Goal: Find specific page/section: Find specific page/section

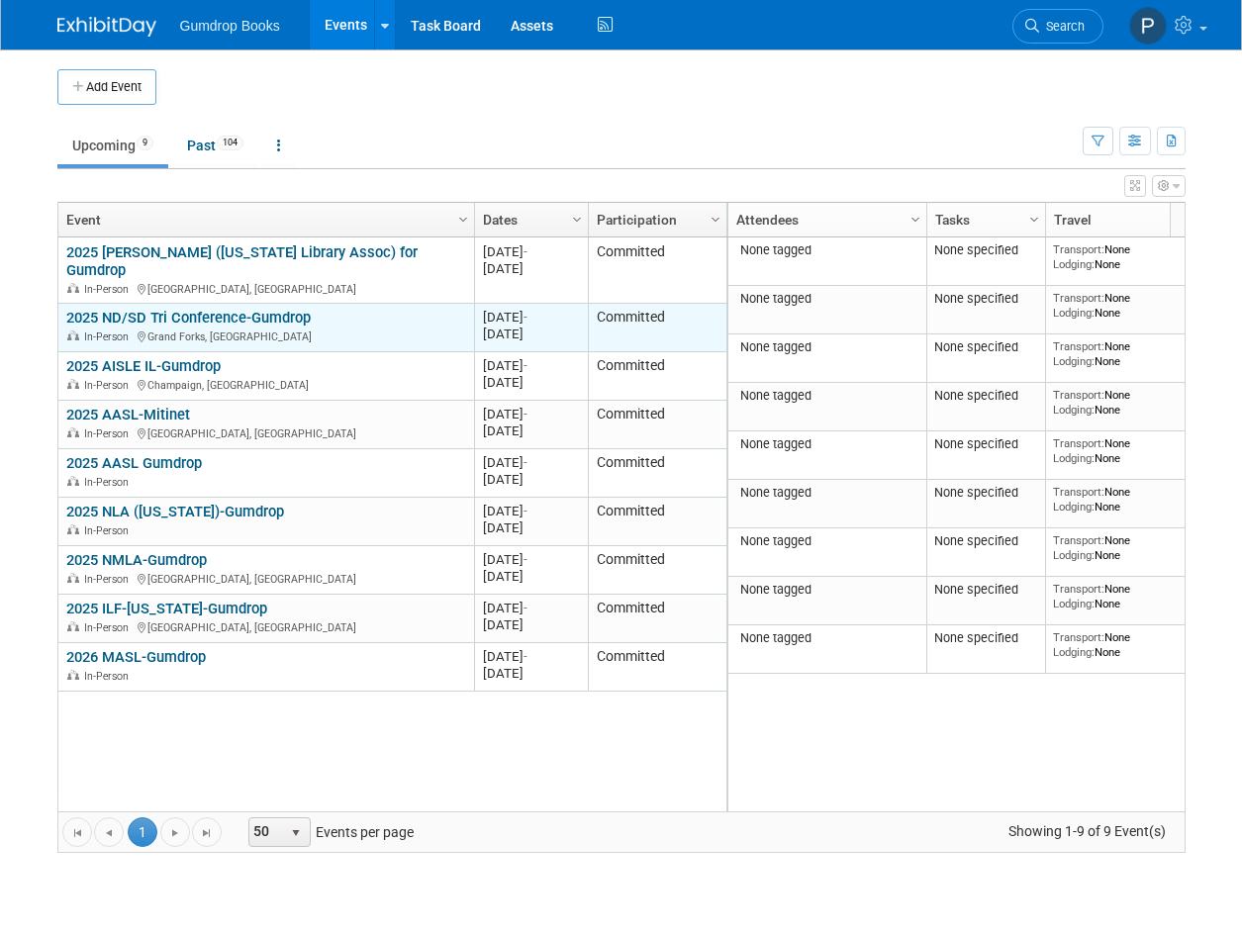
click at [223, 309] on link "2025 ND/SD Tri Conference-Gumdrop" at bounding box center [188, 318] width 245 height 18
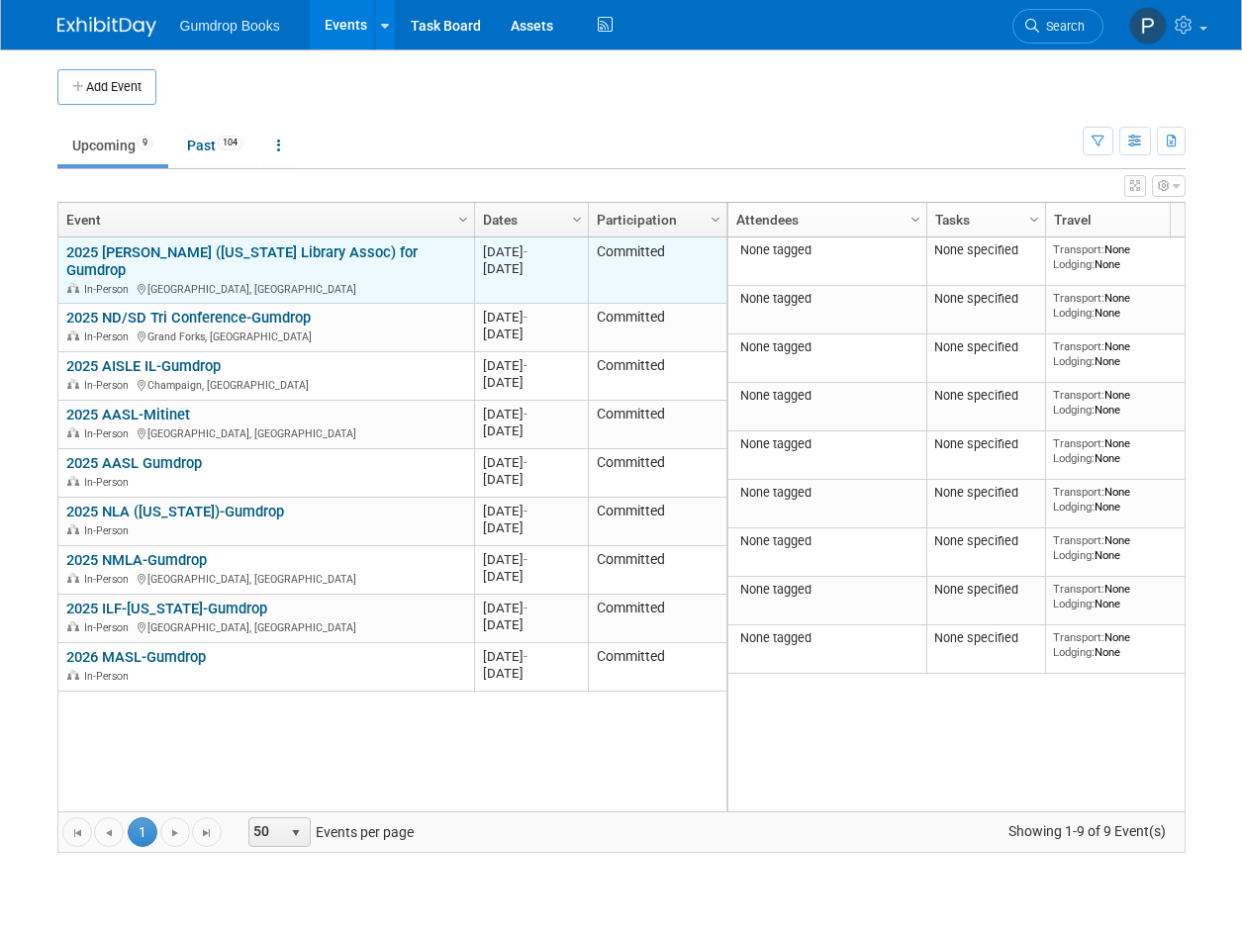
click at [220, 257] on link "2025 [PERSON_NAME] ([US_STATE] Library Assoc) for Gumdrop" at bounding box center [241, 262] width 351 height 37
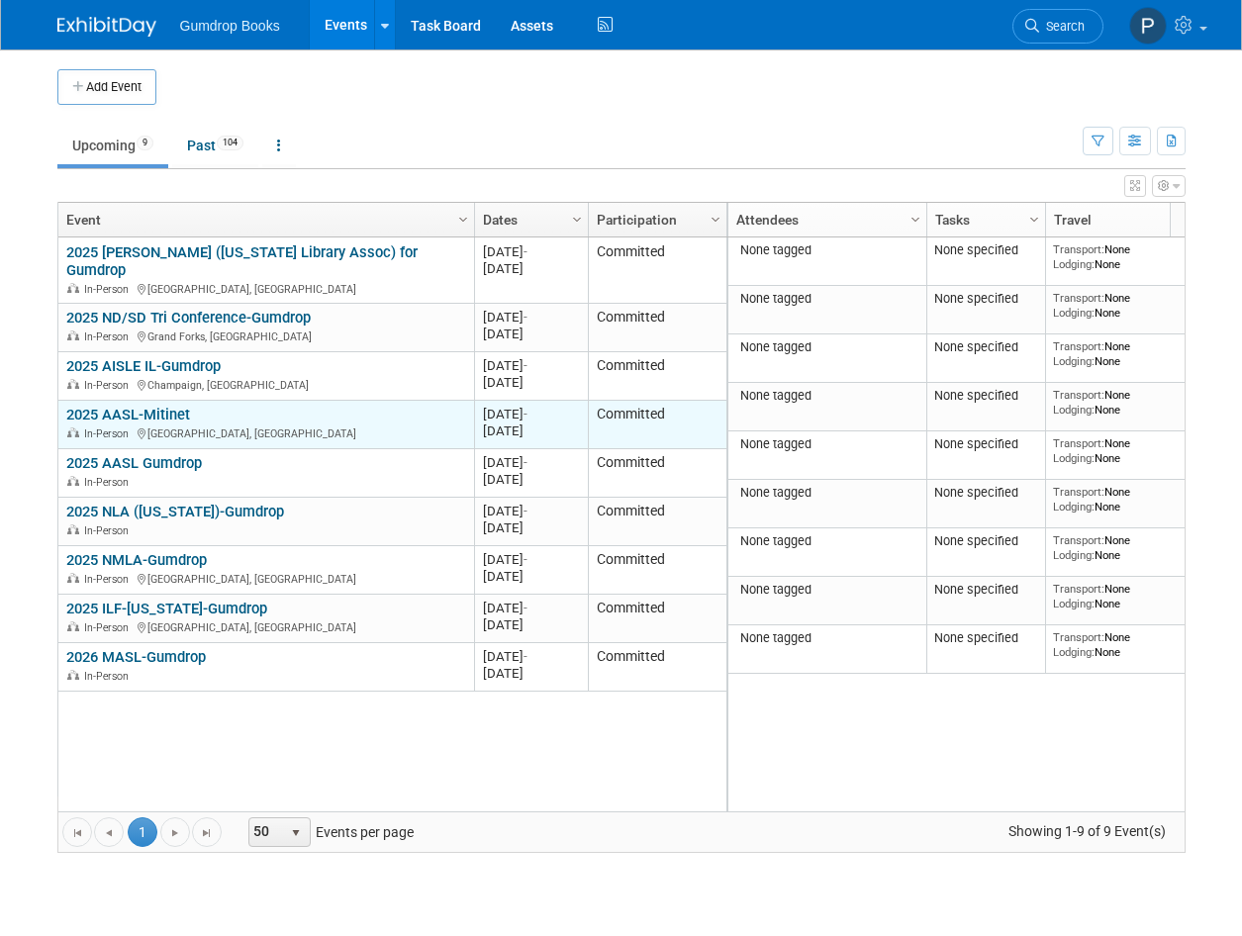
click at [165, 406] on link "2025 AASL-Mitinet" at bounding box center [128, 415] width 124 height 18
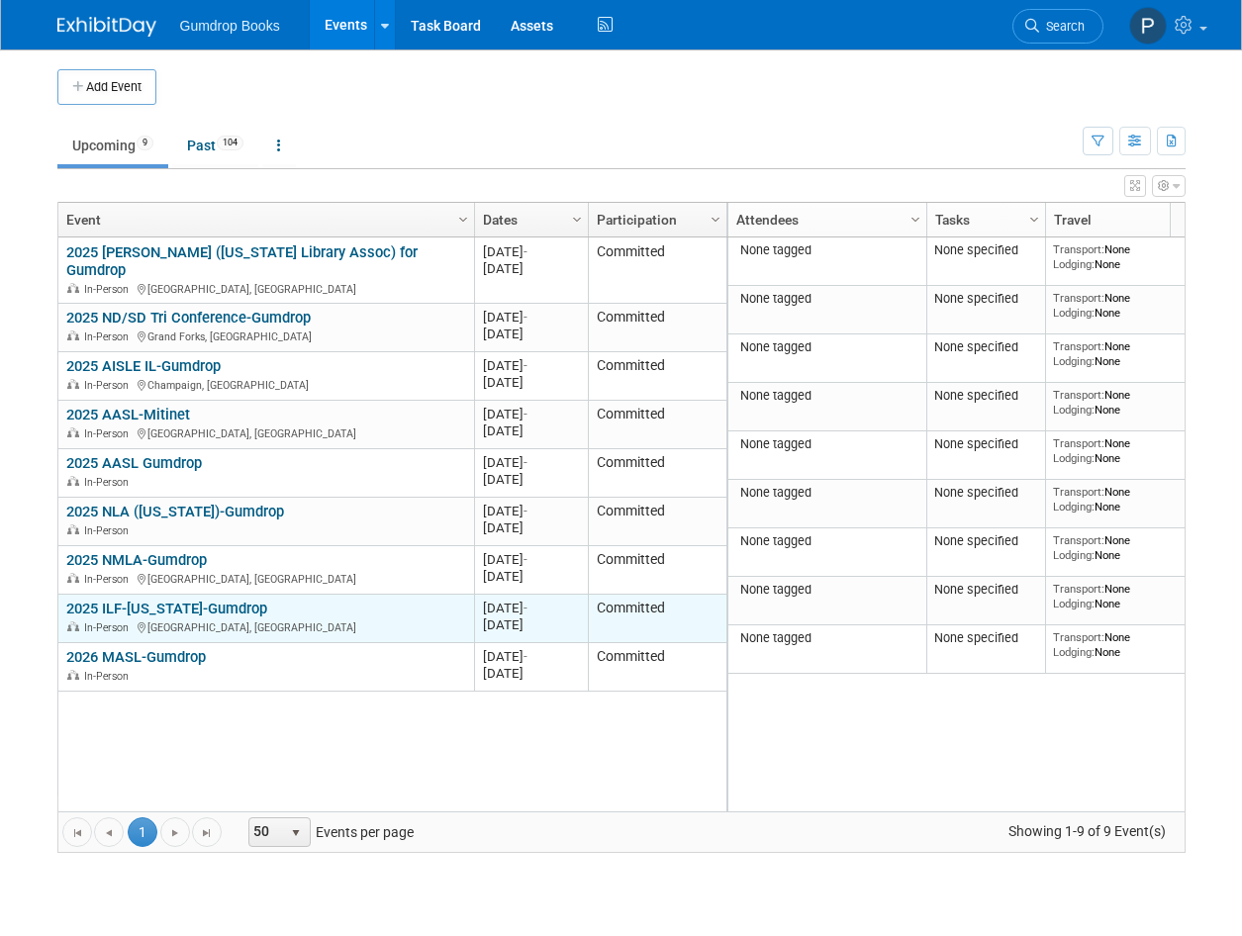
click at [152, 600] on link "2025 ILF-[US_STATE]-Gumdrop" at bounding box center [166, 609] width 201 height 18
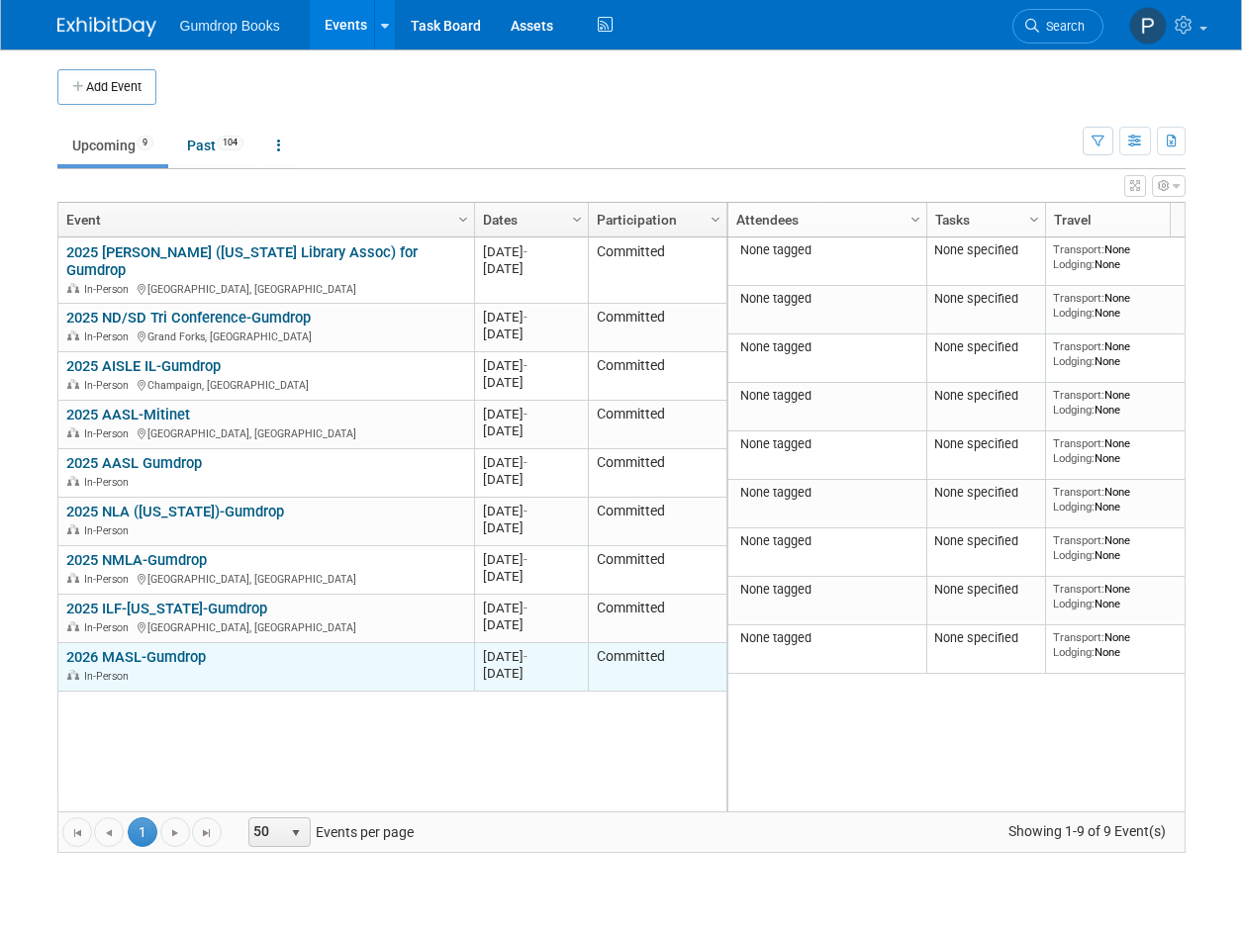
click at [183, 648] on link "2026 MASL-Gumdrop" at bounding box center [136, 657] width 140 height 18
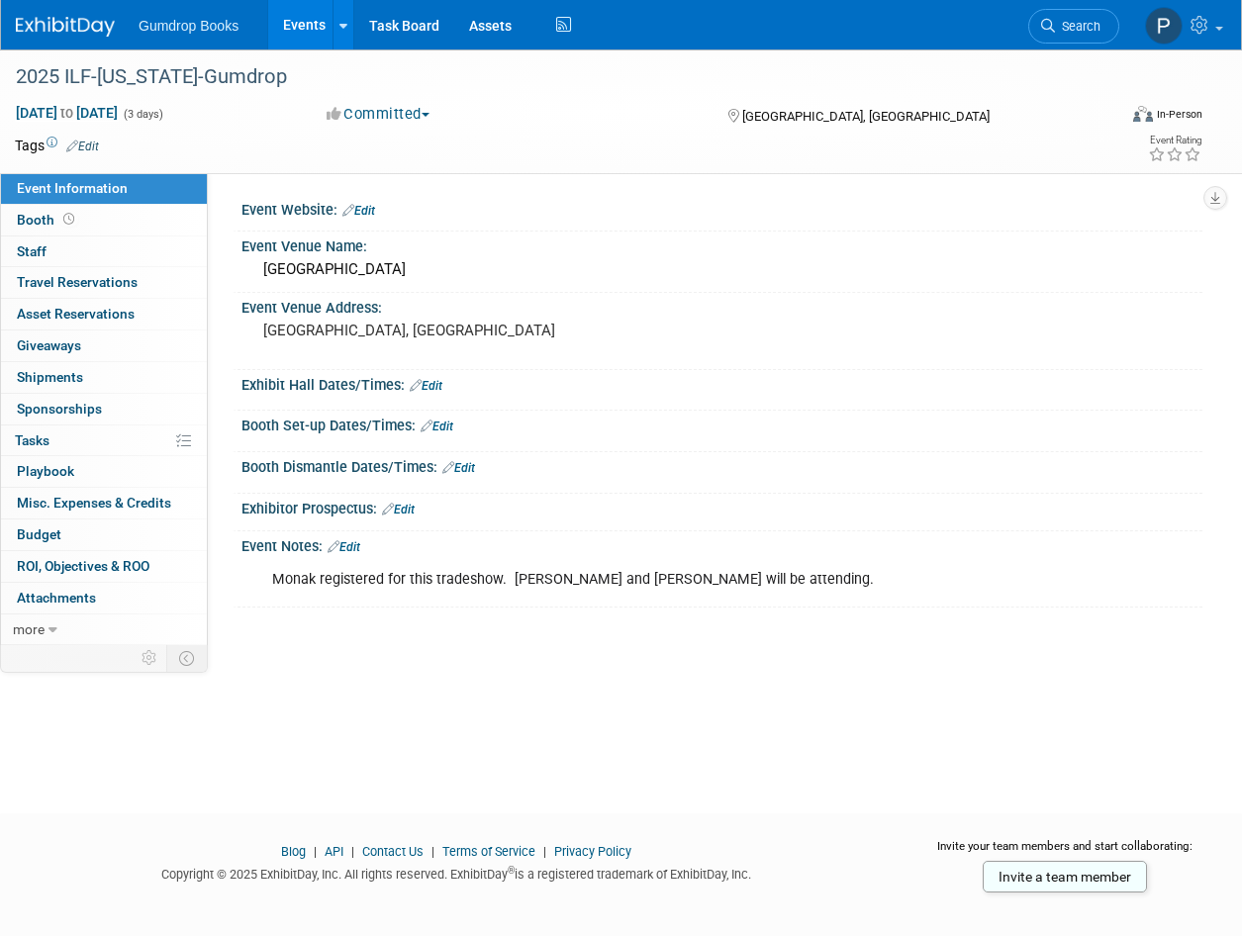
click at [357, 549] on link "Edit" at bounding box center [344, 547] width 33 height 14
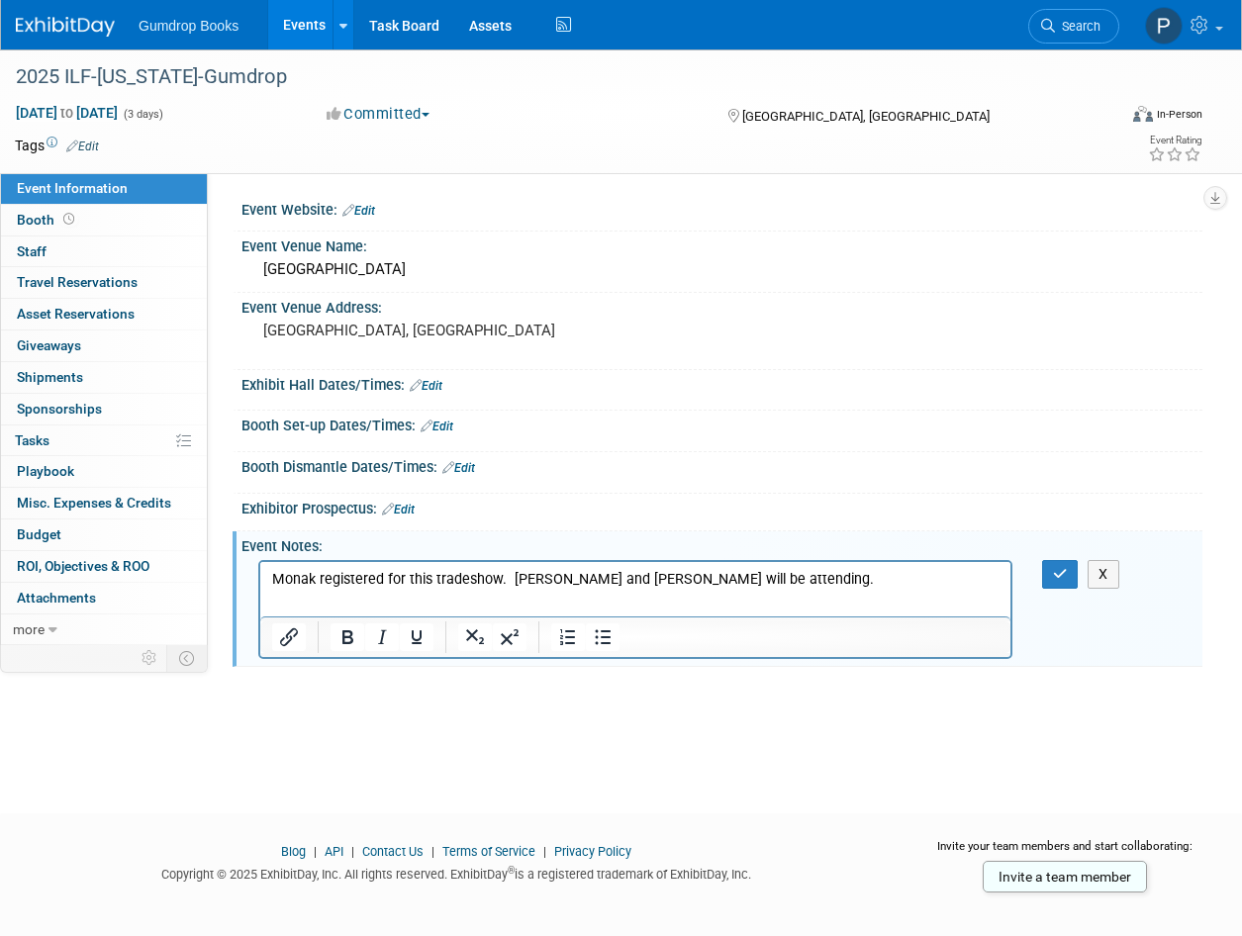
click at [806, 581] on p "Monak registered for this tradeshow. [PERSON_NAME] and [PERSON_NAME] will be at…" at bounding box center [636, 579] width 728 height 20
click at [1054, 572] on icon "button" at bounding box center [1060, 574] width 15 height 14
